Goal: Task Accomplishment & Management: Use online tool/utility

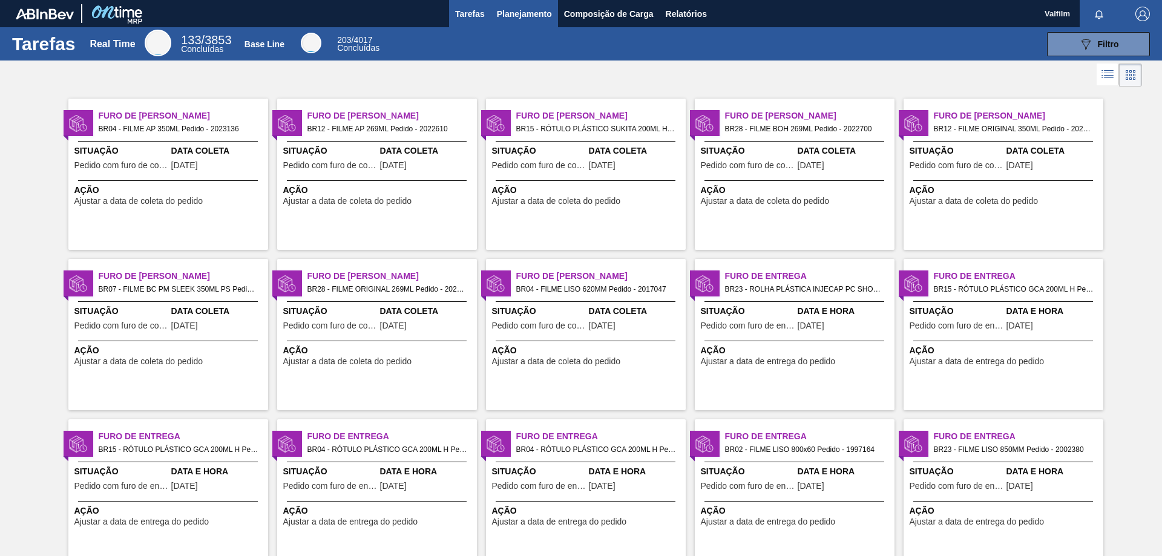
click at [521, 16] on span "Planejamento" at bounding box center [524, 14] width 55 height 15
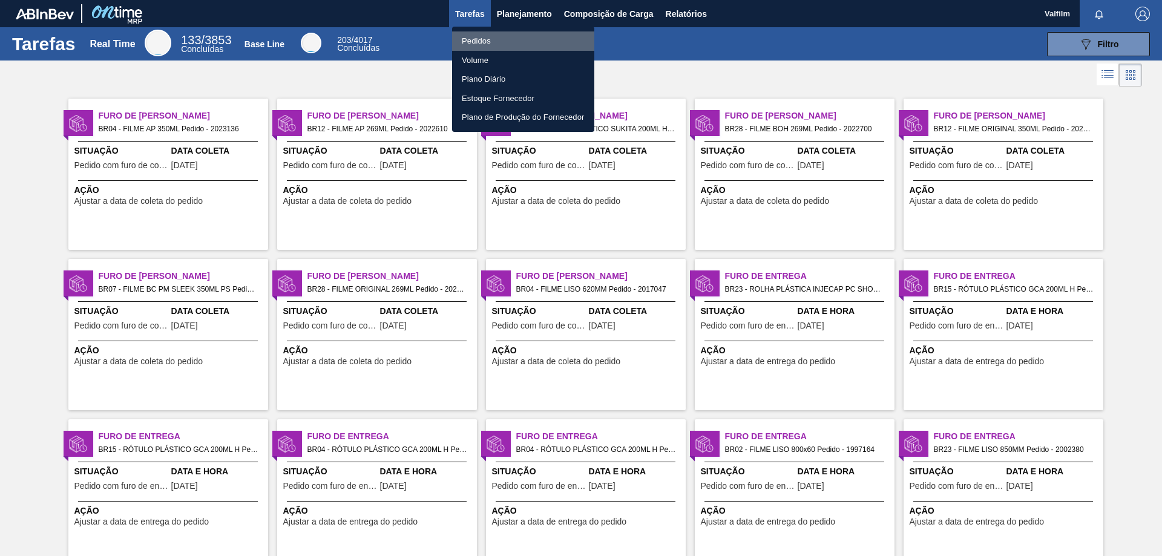
click at [498, 42] on li "Pedidos" at bounding box center [523, 40] width 142 height 19
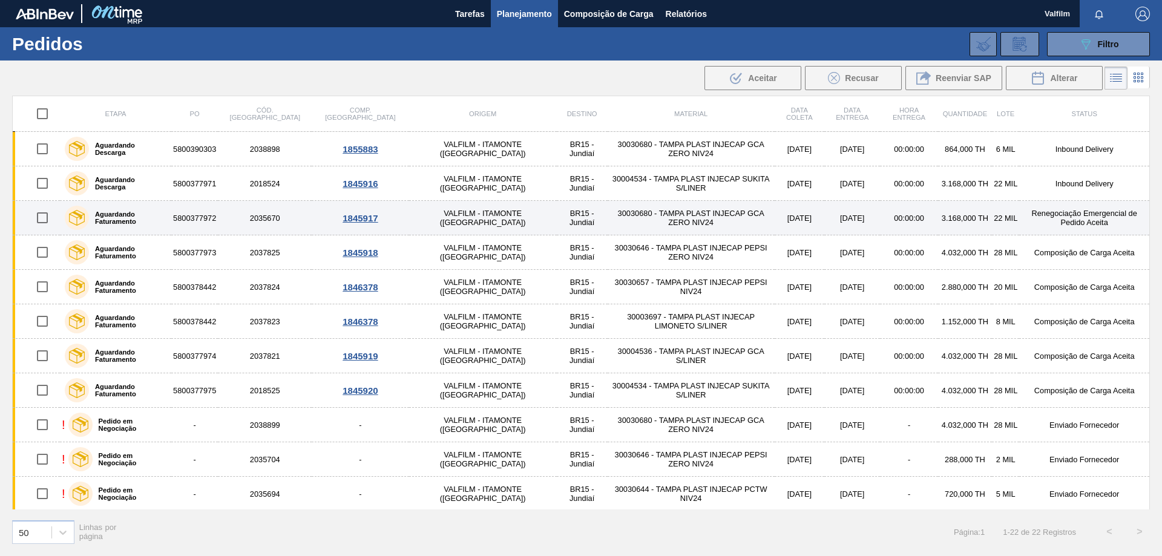
click at [1094, 220] on td "Renegociação Emergencial de Pedido Aceita" at bounding box center [1084, 218] width 130 height 34
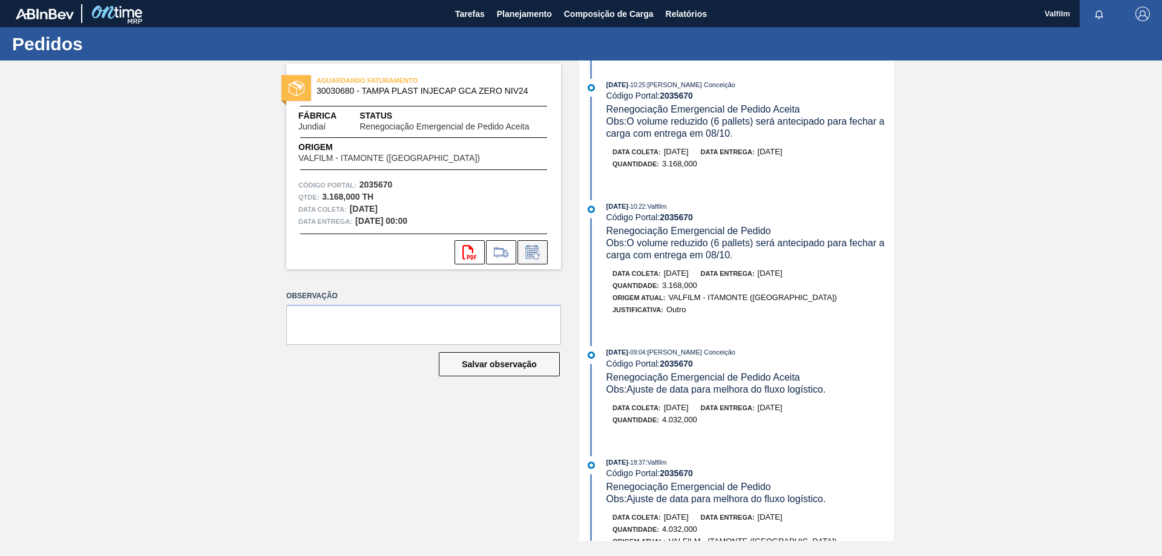
click at [536, 252] on icon at bounding box center [531, 253] width 9 height 7
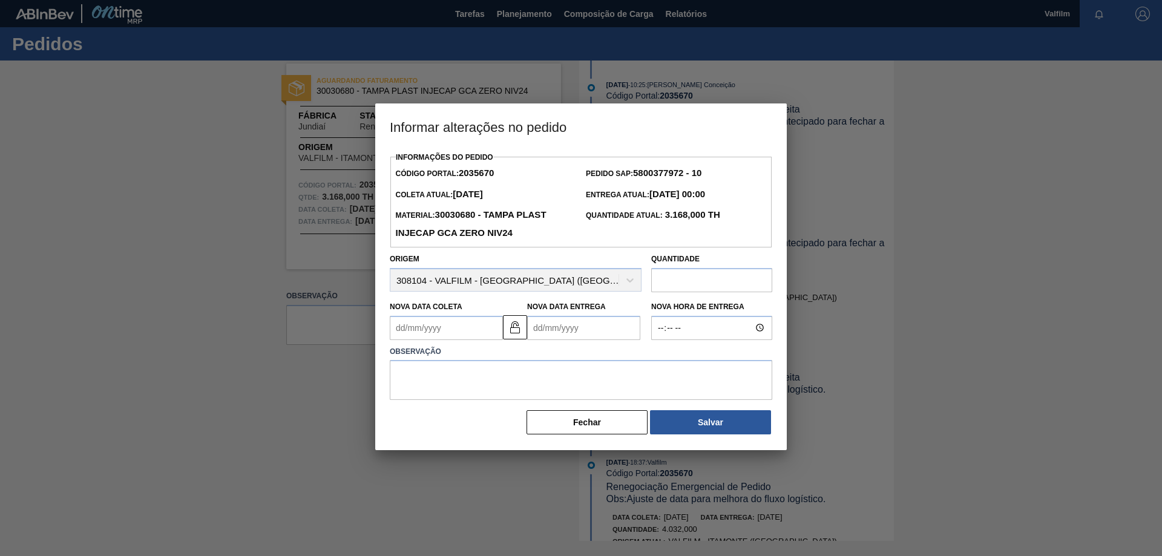
click at [694, 287] on input "text" at bounding box center [711, 280] width 121 height 24
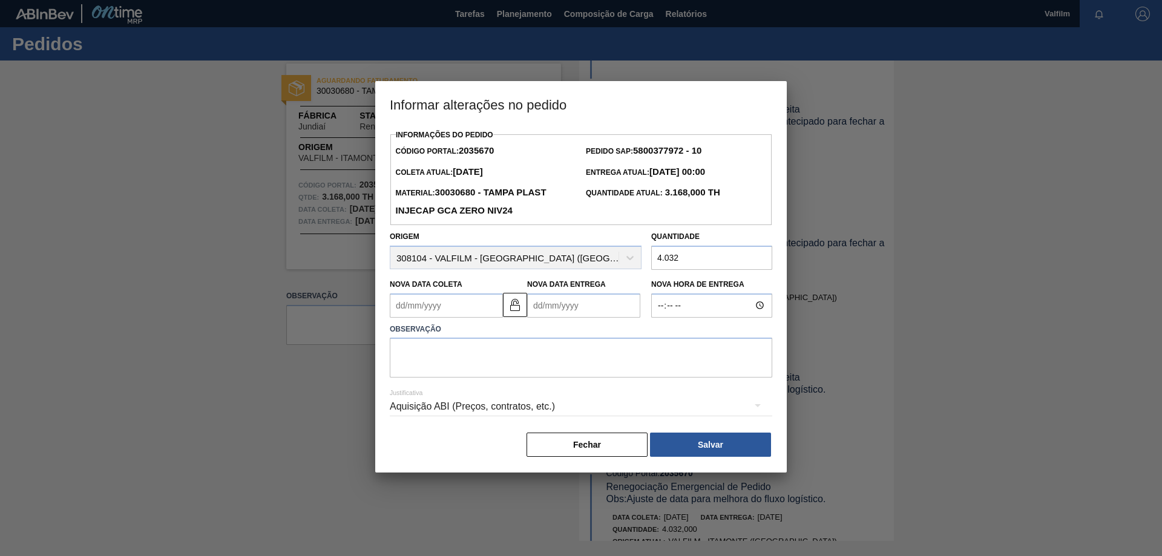
type input "4.032"
click at [572, 404] on div "Aquisição ABI (Preços, contratos, etc.)" at bounding box center [581, 407] width 383 height 34
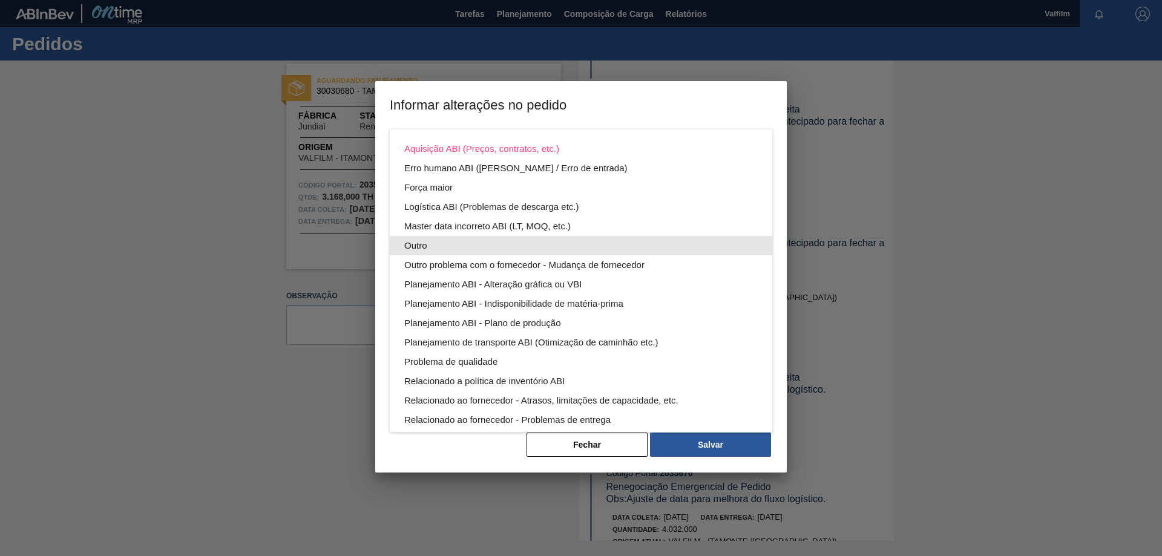
click at [441, 245] on div "Outro" at bounding box center [580, 245] width 353 height 19
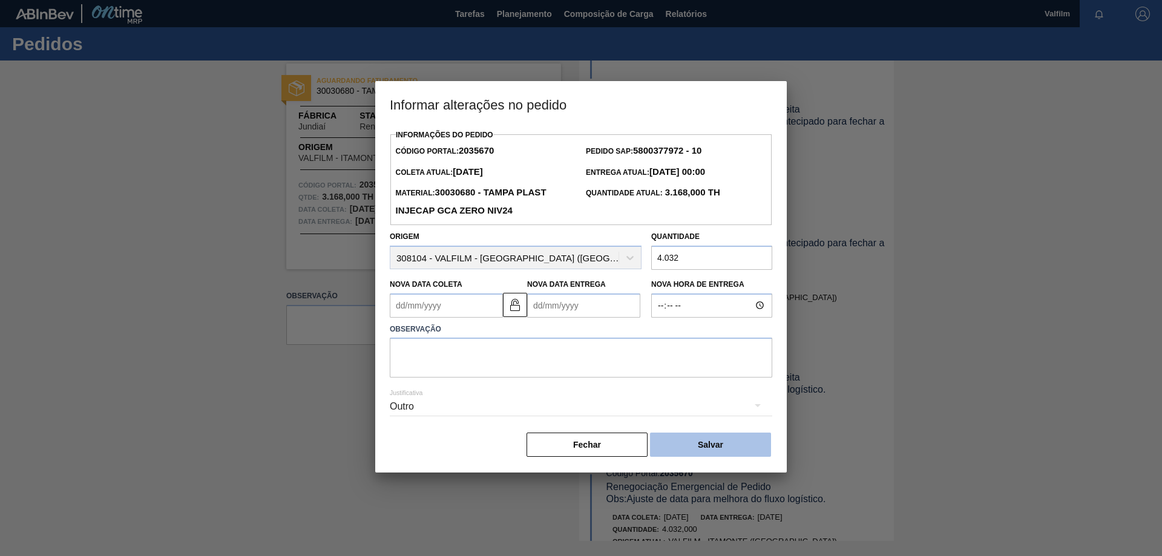
click at [724, 447] on button "Salvar" at bounding box center [710, 445] width 121 height 24
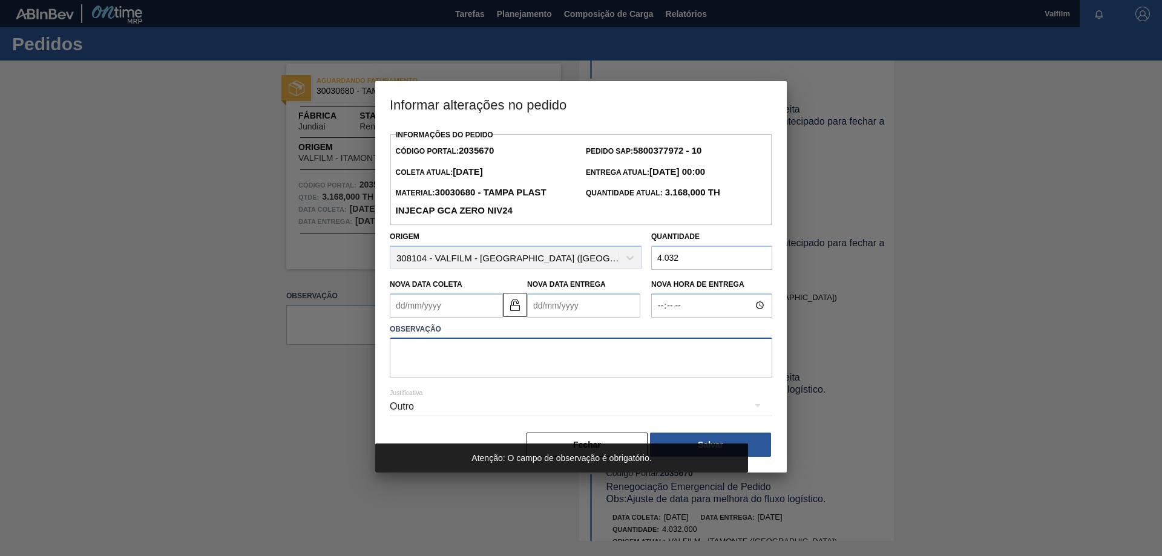
click at [551, 354] on textarea at bounding box center [581, 358] width 383 height 40
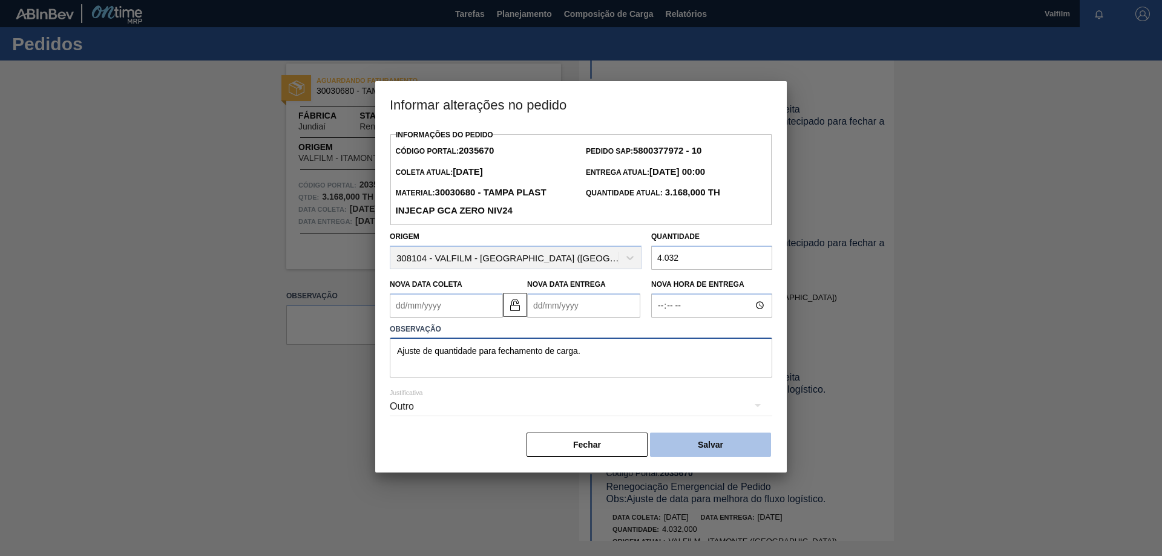
type textarea "Ajuste de quantidade para fechamento de carga."
click at [720, 455] on button "Salvar" at bounding box center [710, 445] width 121 height 24
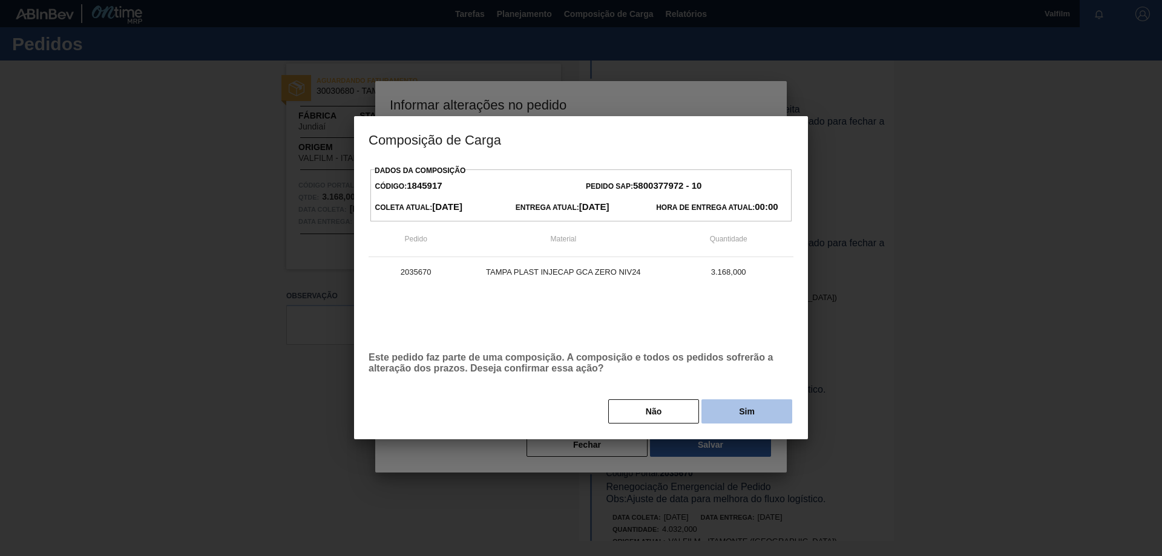
click at [737, 416] on button "Sim" at bounding box center [746, 411] width 91 height 24
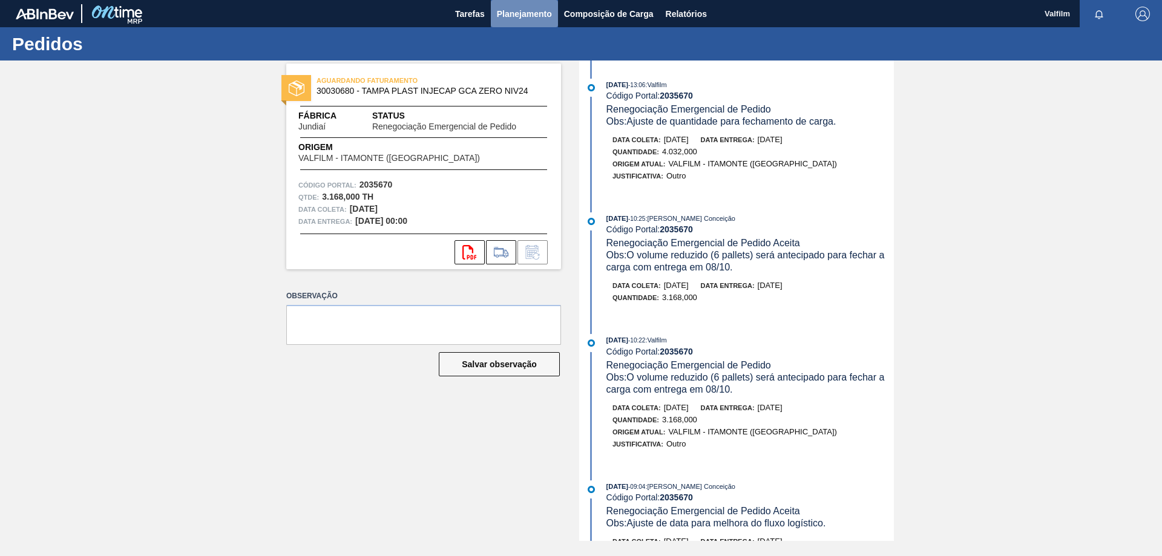
click at [531, 7] on span "Planejamento" at bounding box center [524, 14] width 55 height 15
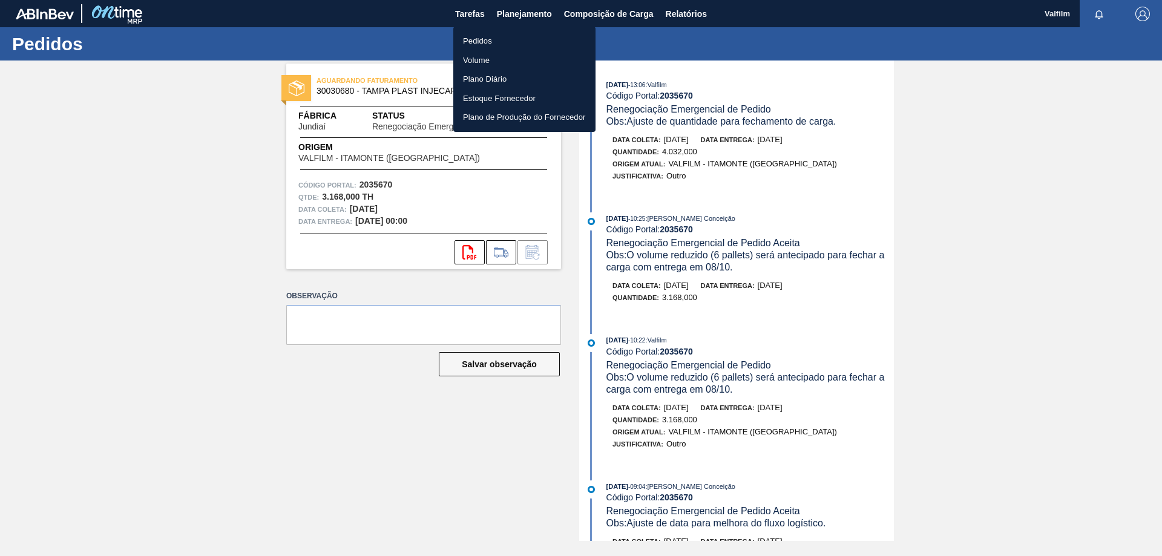
click at [474, 40] on li "Pedidos" at bounding box center [524, 40] width 142 height 19
